Goal: Information Seeking & Learning: Learn about a topic

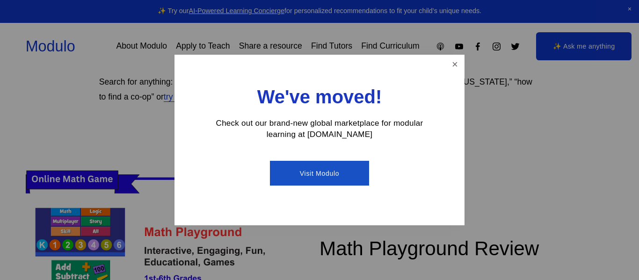
scroll to position [178, 0]
click at [456, 63] on link "Close" at bounding box center [455, 64] width 16 height 16
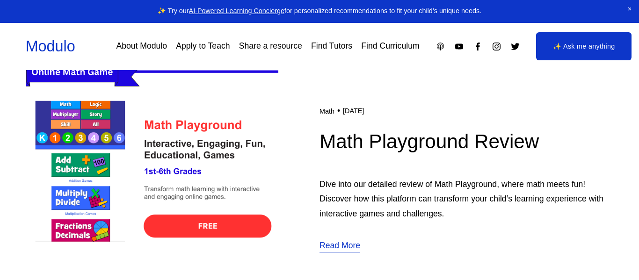
scroll to position [284, 0]
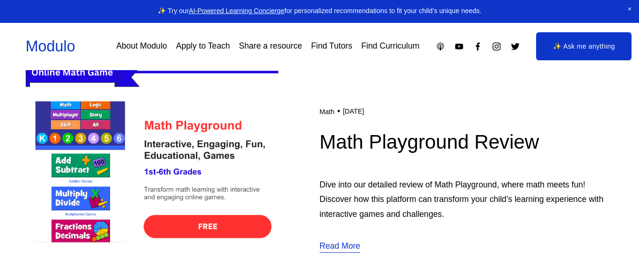
click at [212, 229] on img at bounding box center [152, 178] width 253 height 253
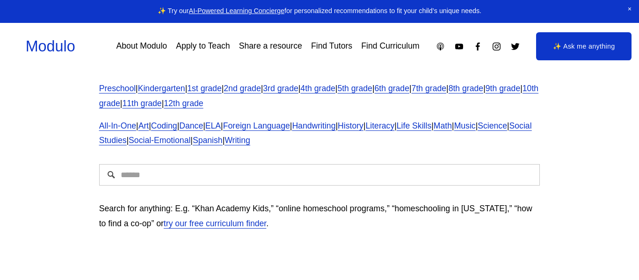
scroll to position [0, 0]
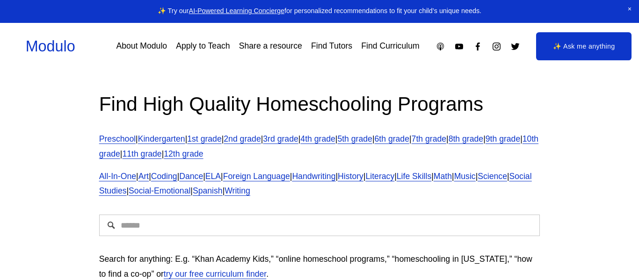
click at [210, 228] on input "Search" at bounding box center [319, 226] width 441 height 22
type input "**********"
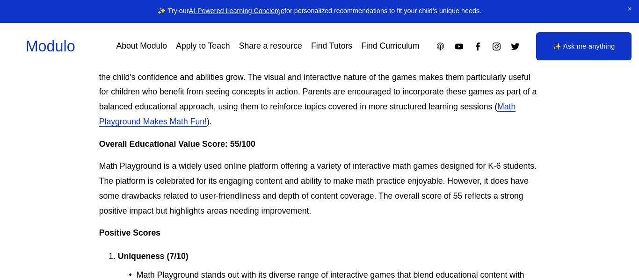
scroll to position [974, 0]
